Goal: Task Accomplishment & Management: Use online tool/utility

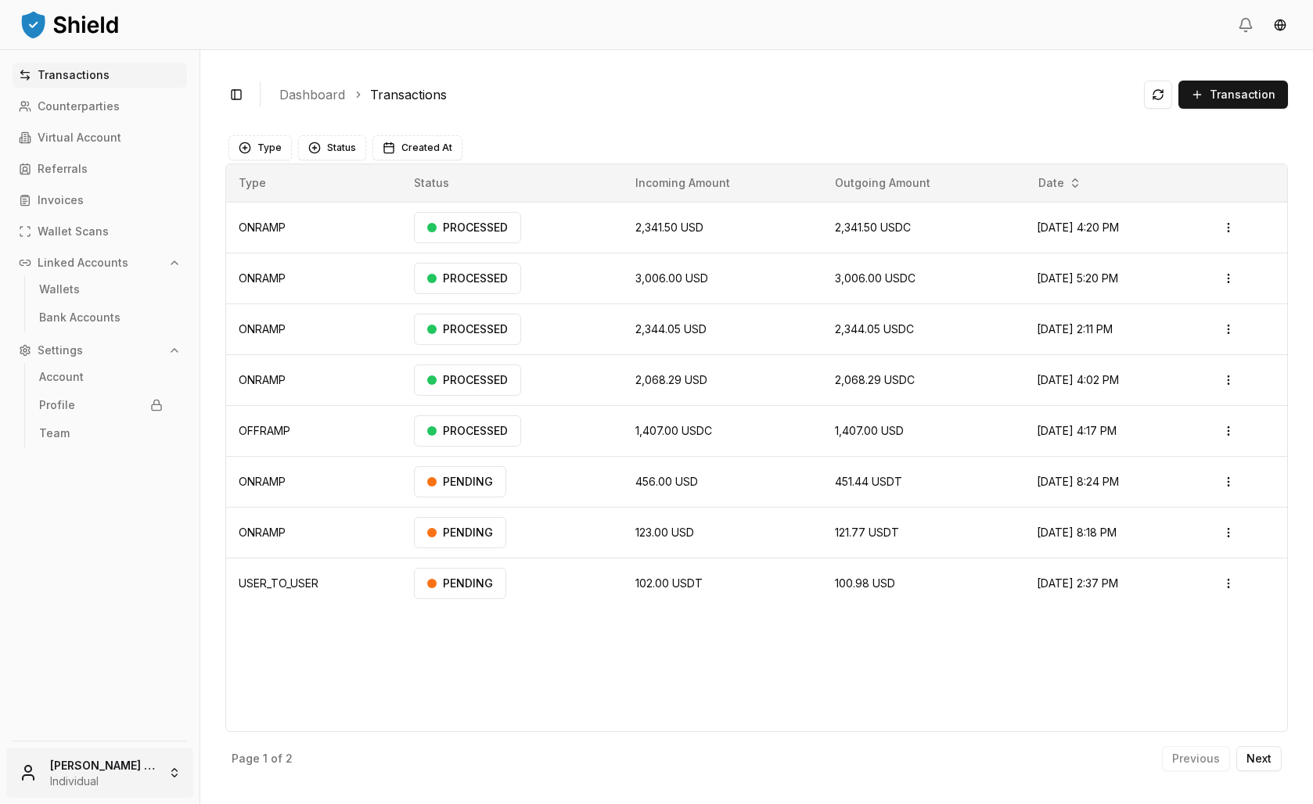
click at [124, 742] on html "Transactions Counterparties Virtual Account Referrals Invoices Wallet Scans Lin…" at bounding box center [656, 402] width 1313 height 804
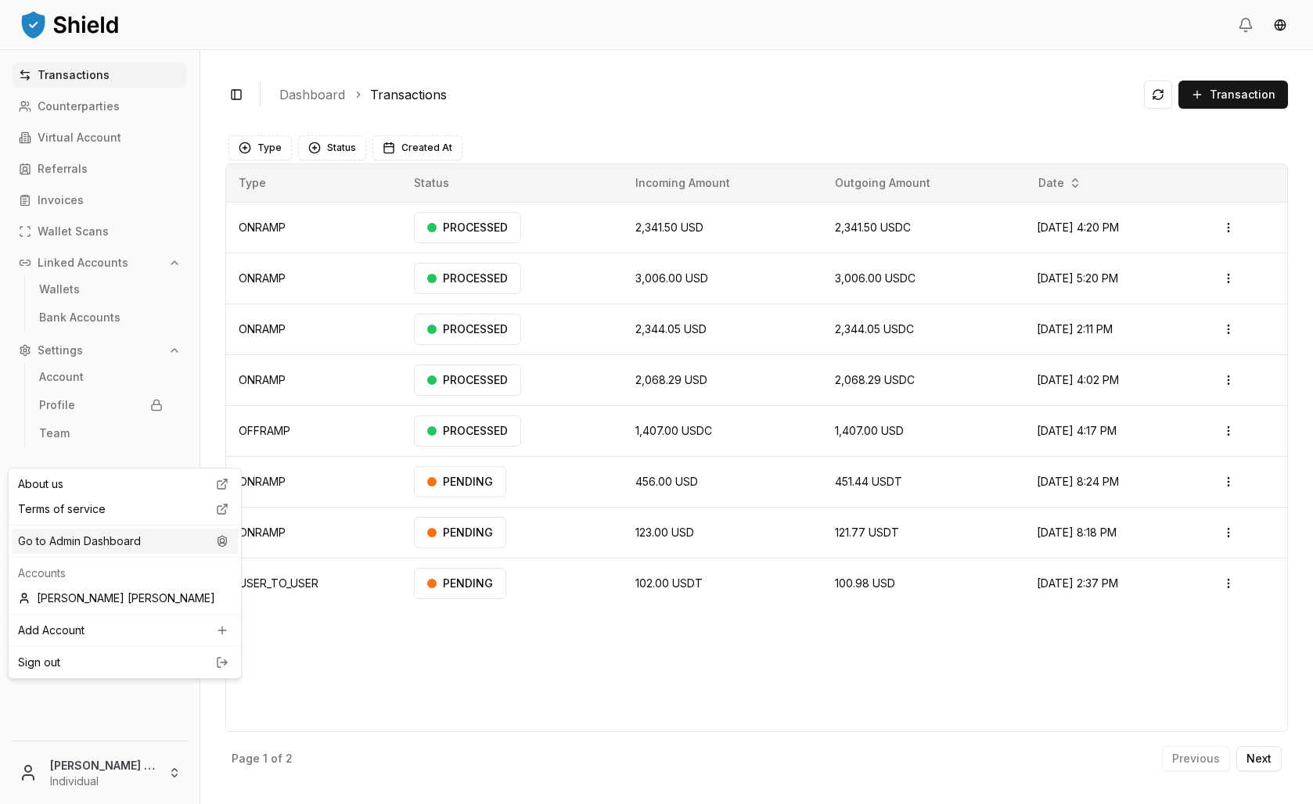
click at [117, 554] on div "Go to Admin Dashboard" at bounding box center [125, 541] width 226 height 25
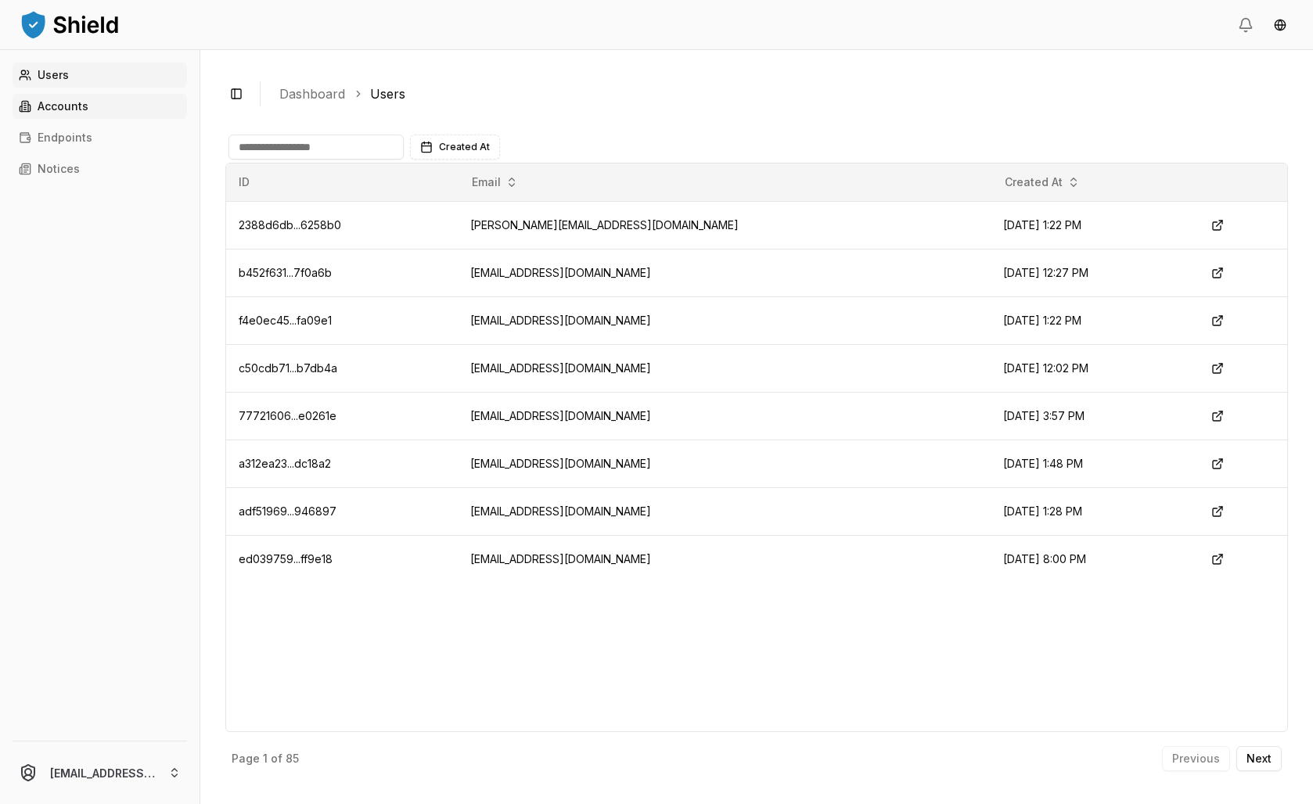
click at [81, 119] on link "Accounts" at bounding box center [100, 106] width 174 height 25
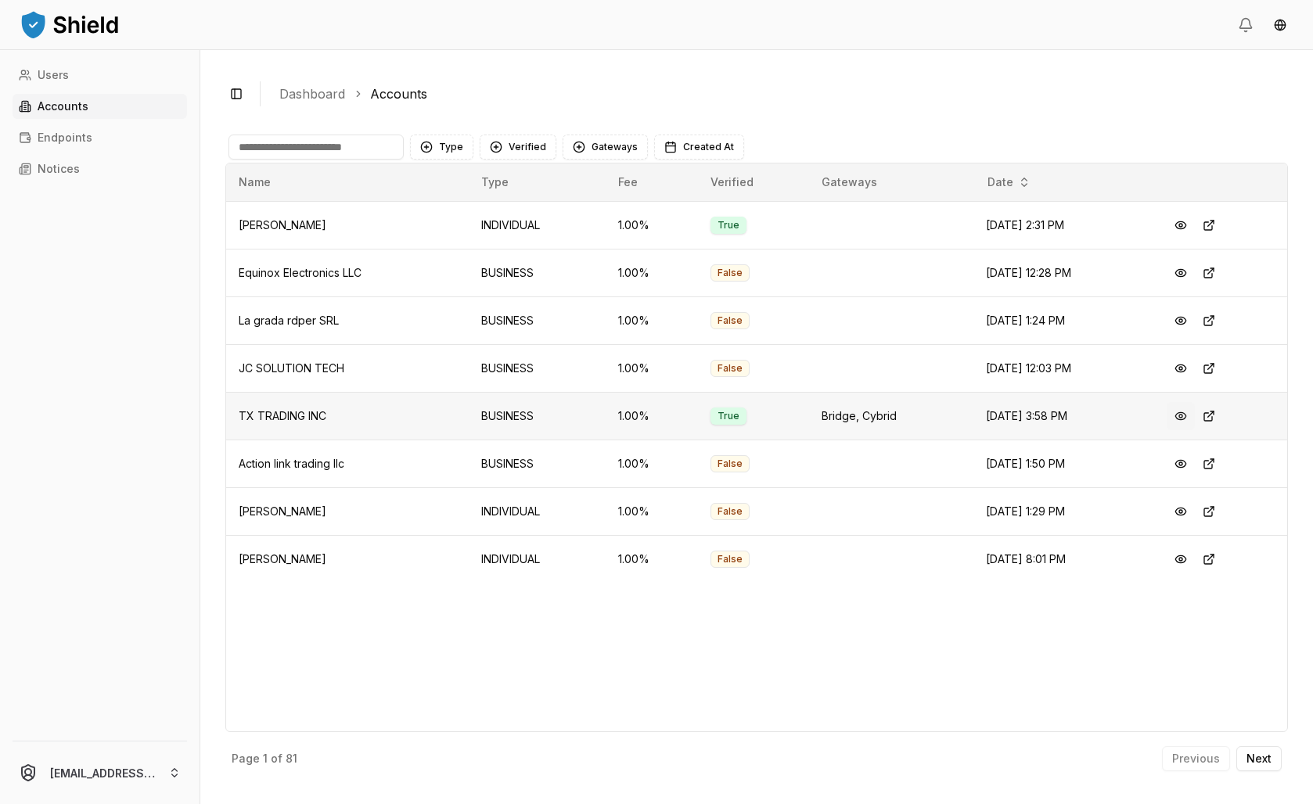
click at [1183, 430] on button at bounding box center [1181, 416] width 28 height 28
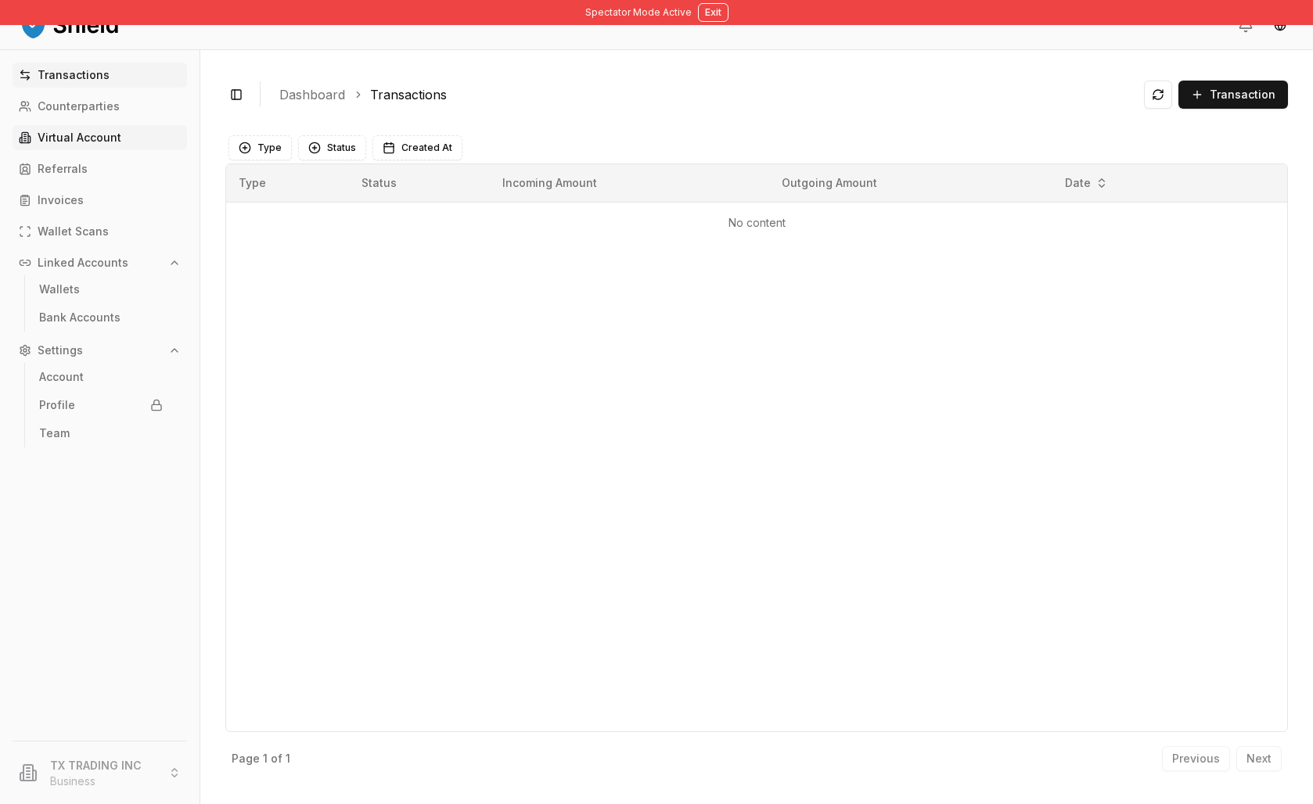
click at [121, 143] on p "Virtual Account" at bounding box center [80, 137] width 84 height 11
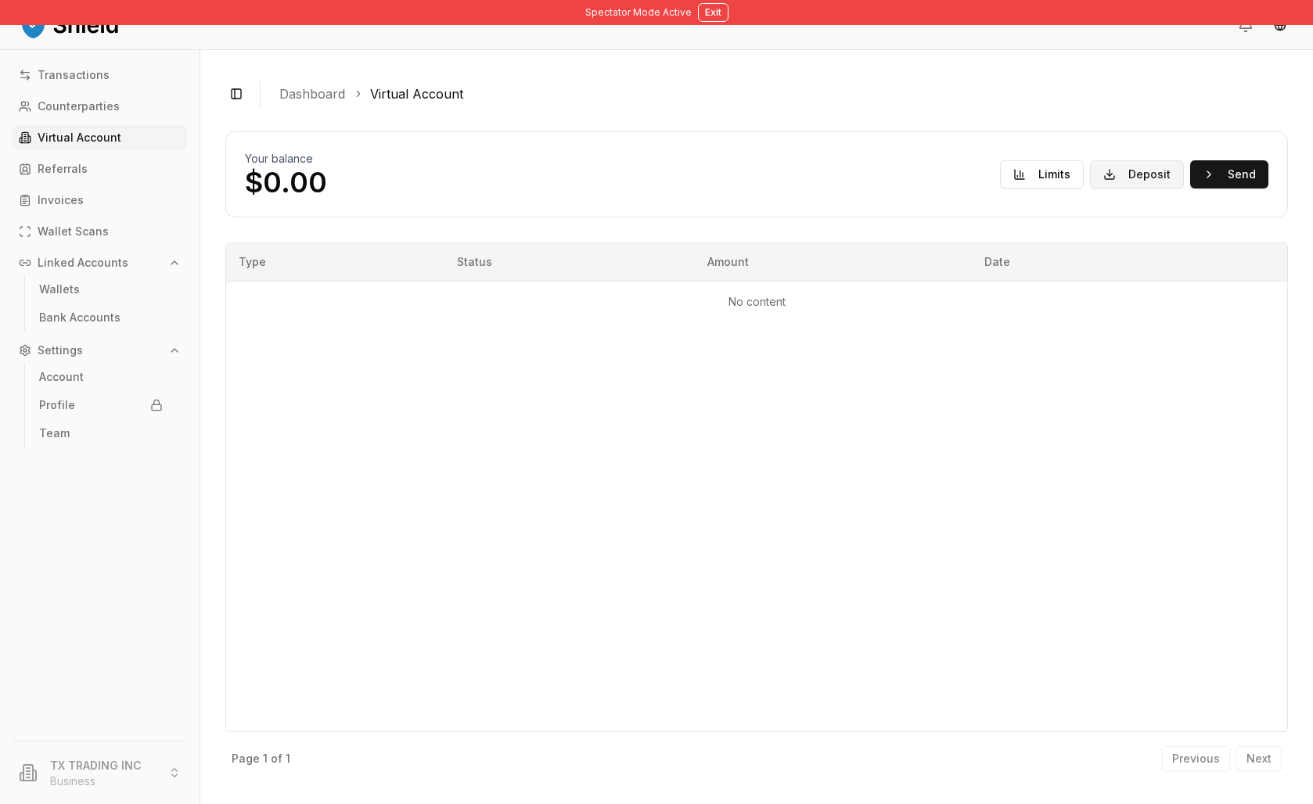
click at [1122, 189] on button "Deposit" at bounding box center [1137, 174] width 94 height 28
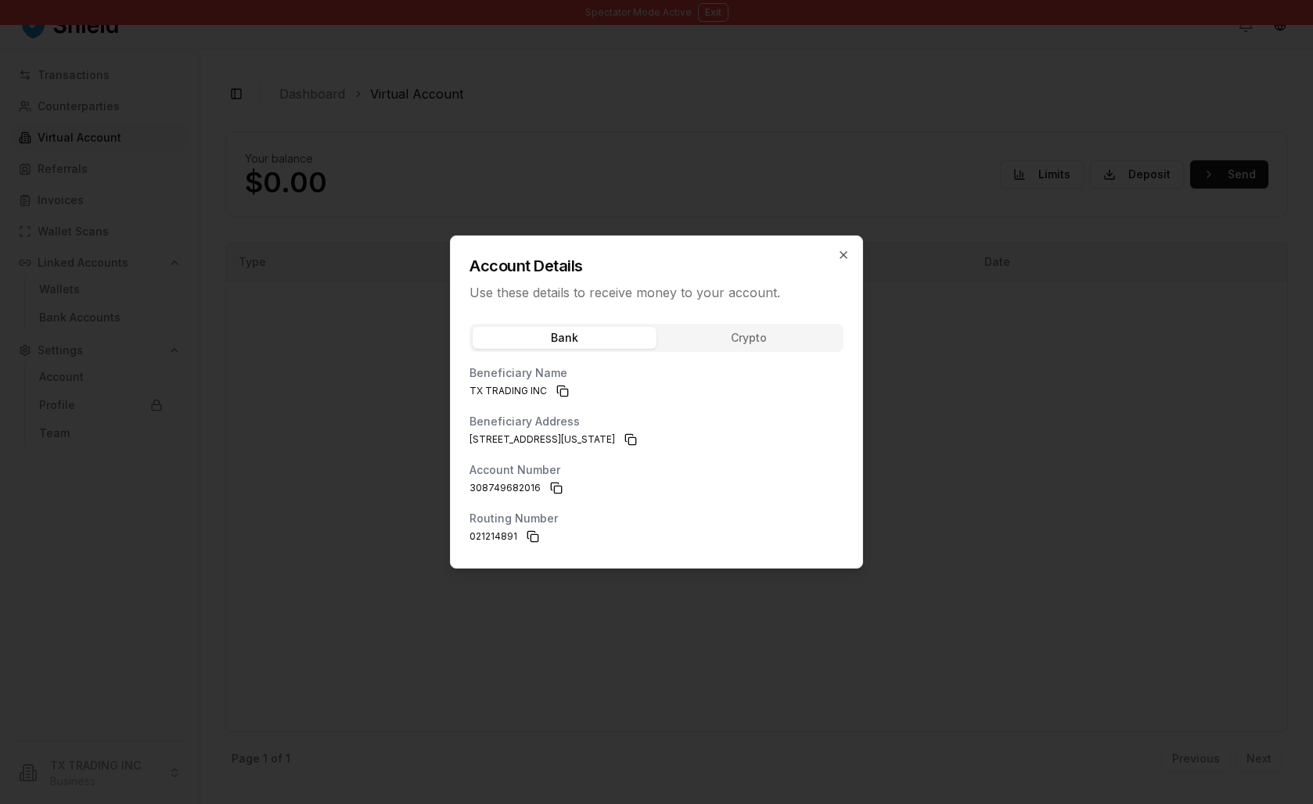
click at [782, 336] on div "Bank Crypto" at bounding box center [656, 338] width 374 height 28
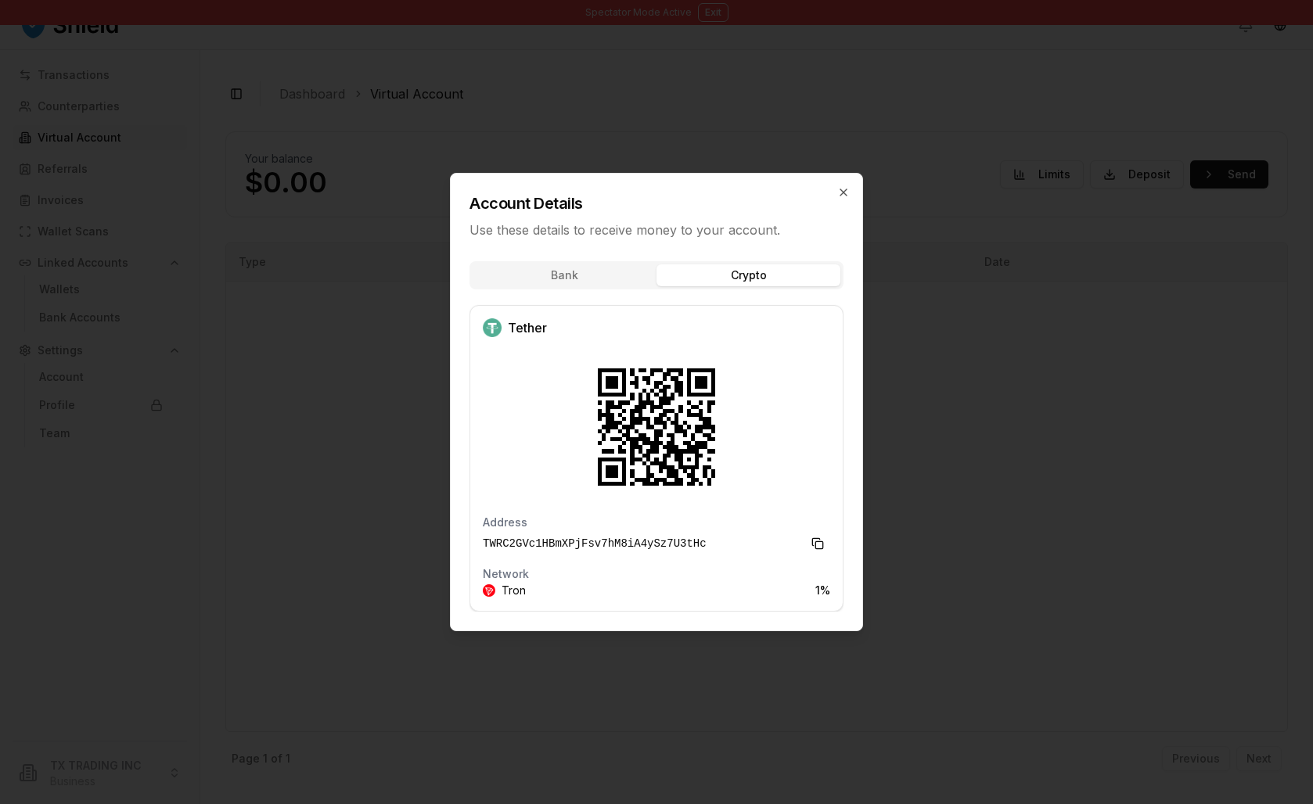
click at [782, 332] on div "Bank Crypto Tether Address TWRC2GVc1HBmXPjFsv7hM8iA4ySz7U3tHc Network Tron 1 %" at bounding box center [657, 441] width 412 height 379
click at [850, 186] on icon "button" at bounding box center [843, 192] width 13 height 13
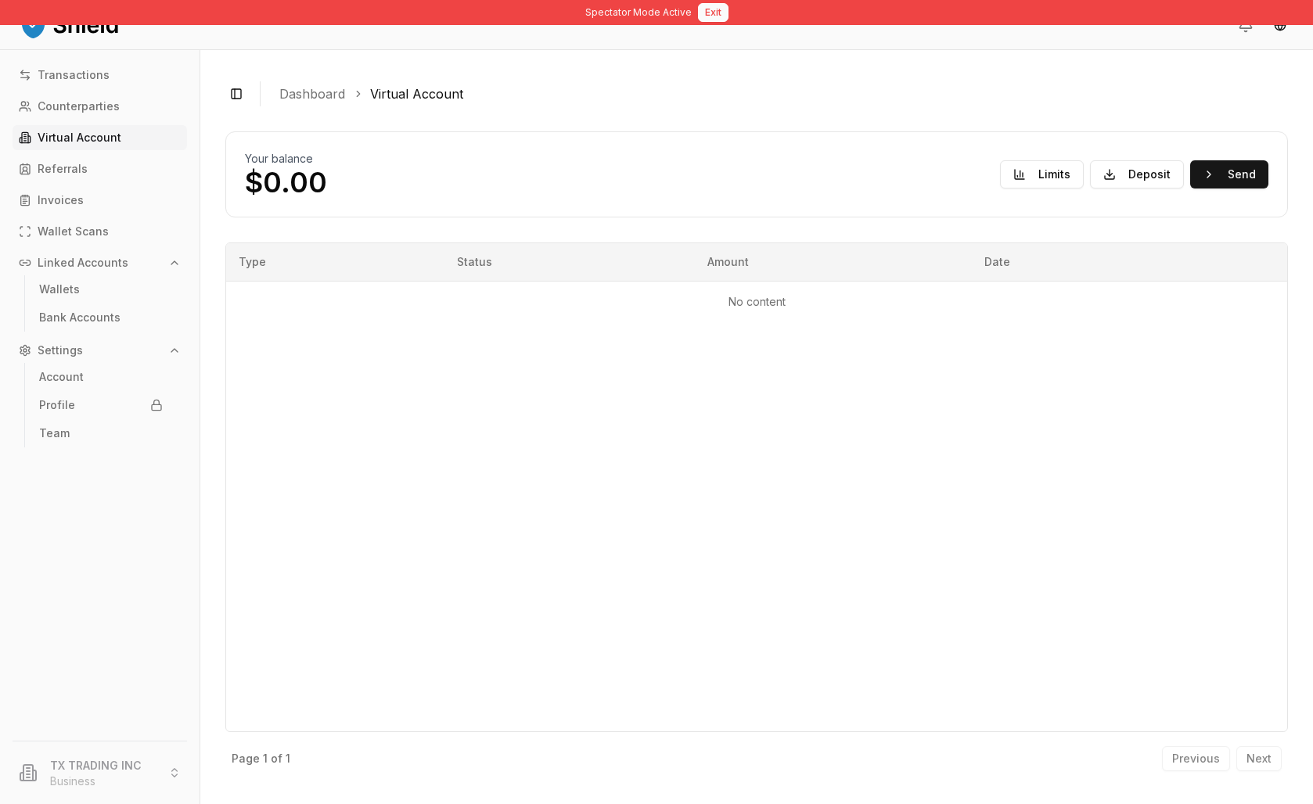
click at [728, 17] on button "Exit" at bounding box center [713, 12] width 31 height 19
